Goal: Information Seeking & Learning: Learn about a topic

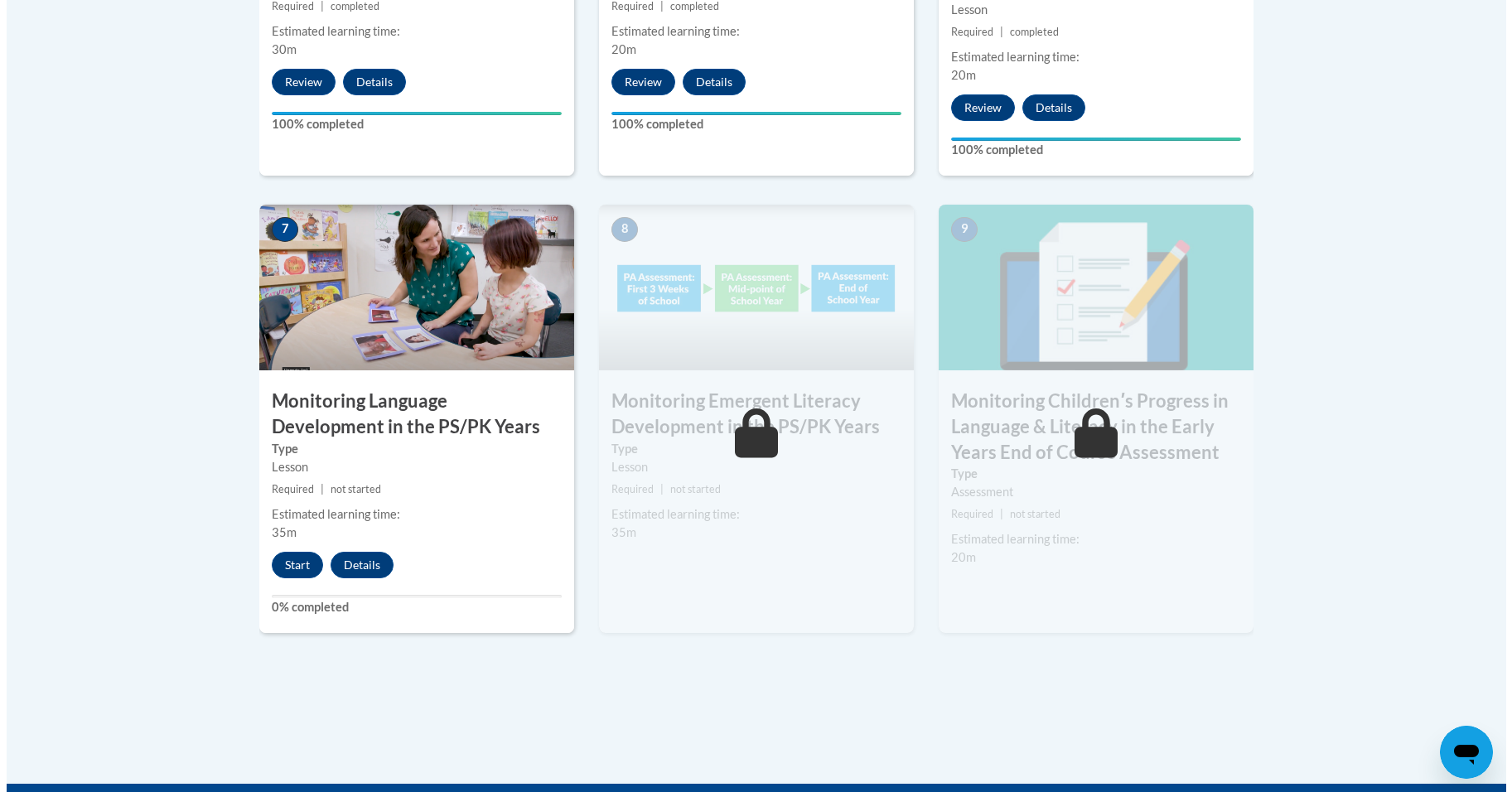
scroll to position [1507, 0]
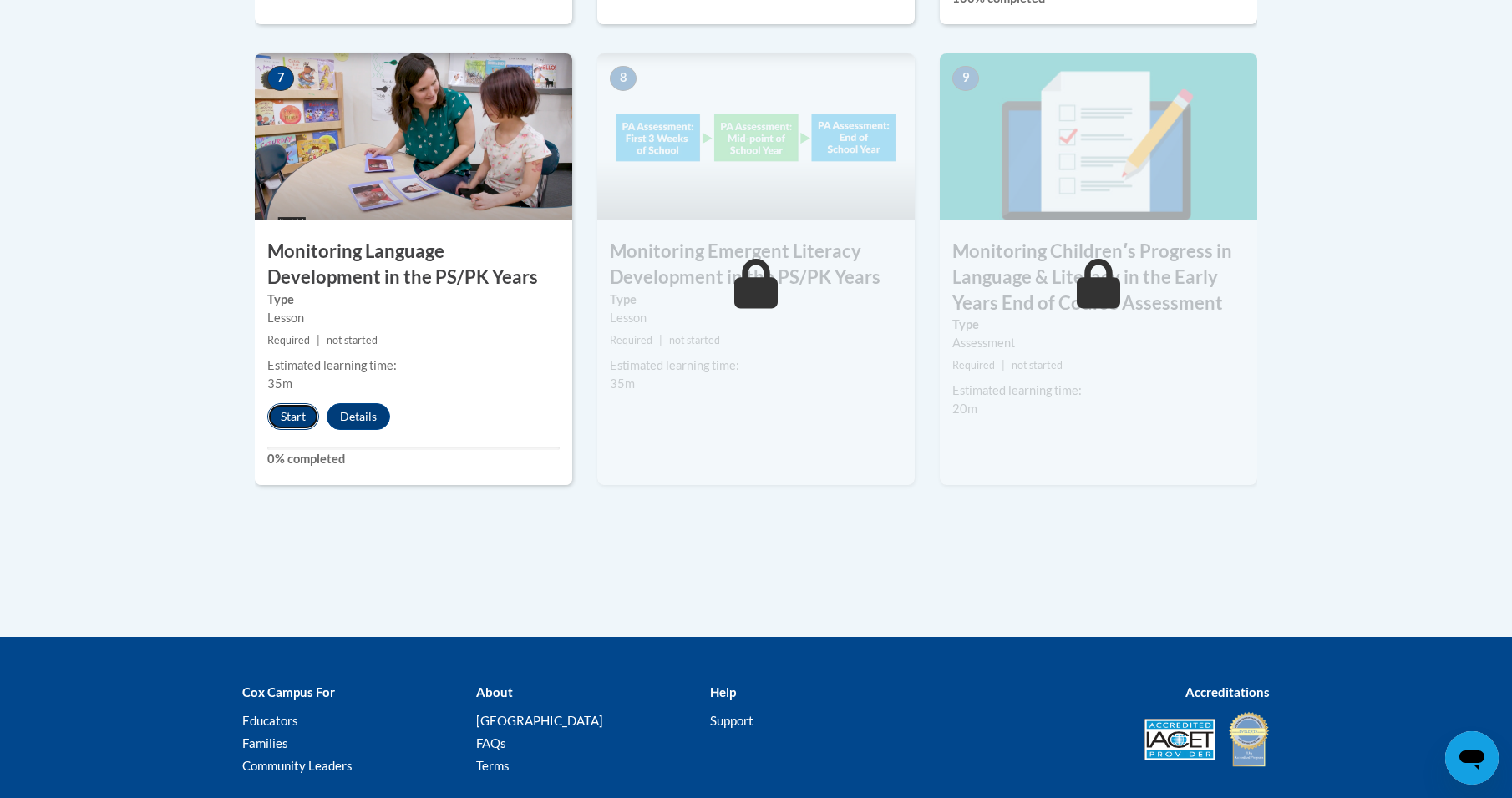
click at [280, 414] on button "Start" at bounding box center [293, 417] width 52 height 27
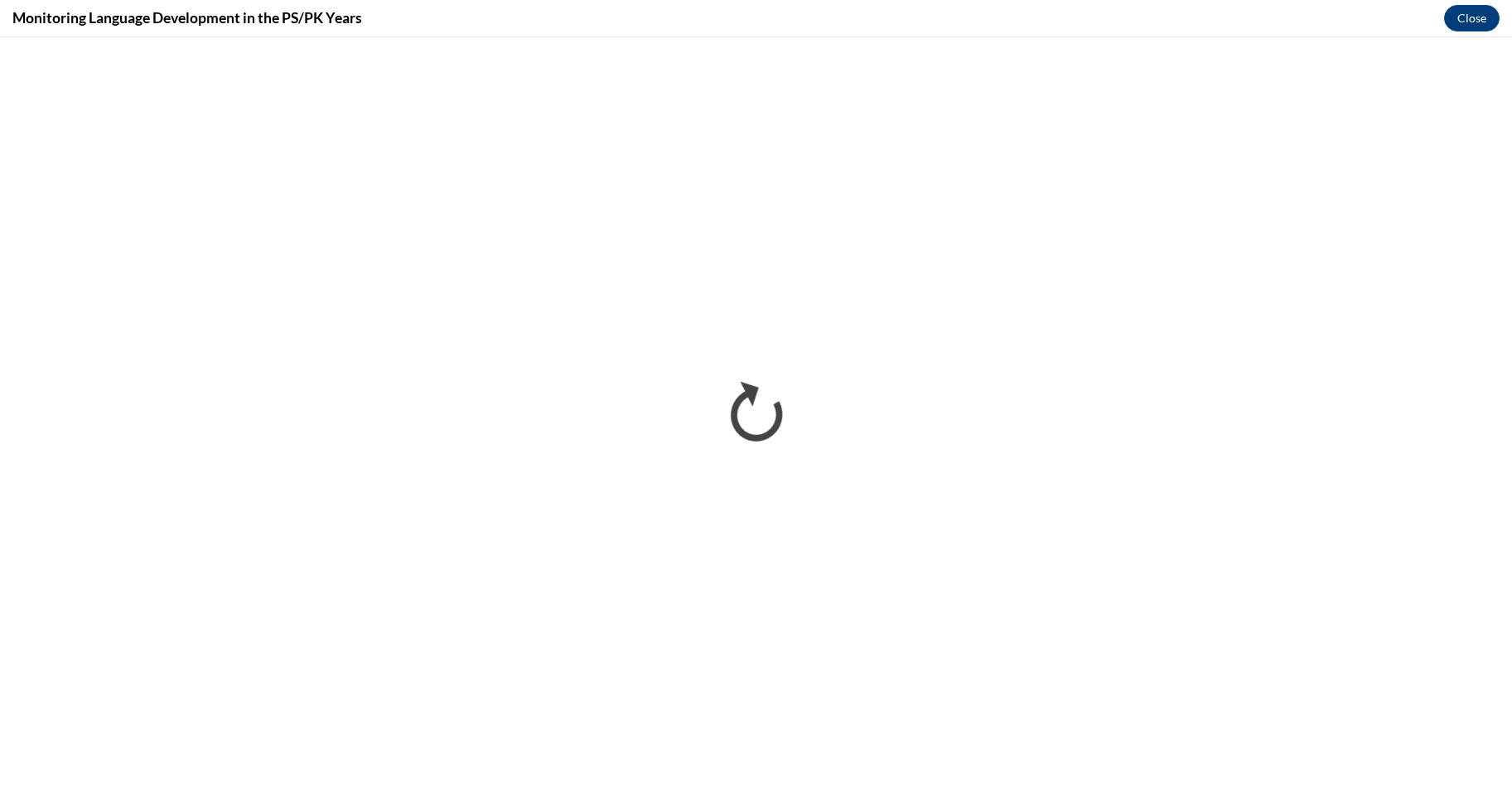
scroll to position [0, 0]
